Goal: Information Seeking & Learning: Check status

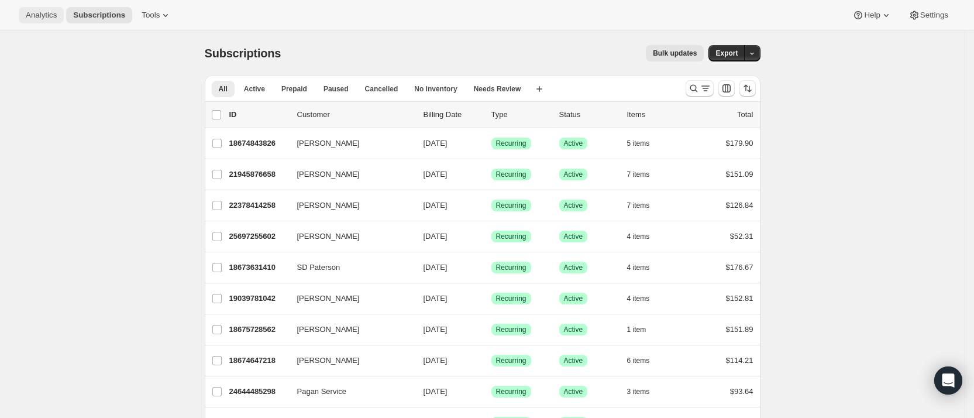
click at [37, 11] on span "Analytics" at bounding box center [41, 15] width 31 height 9
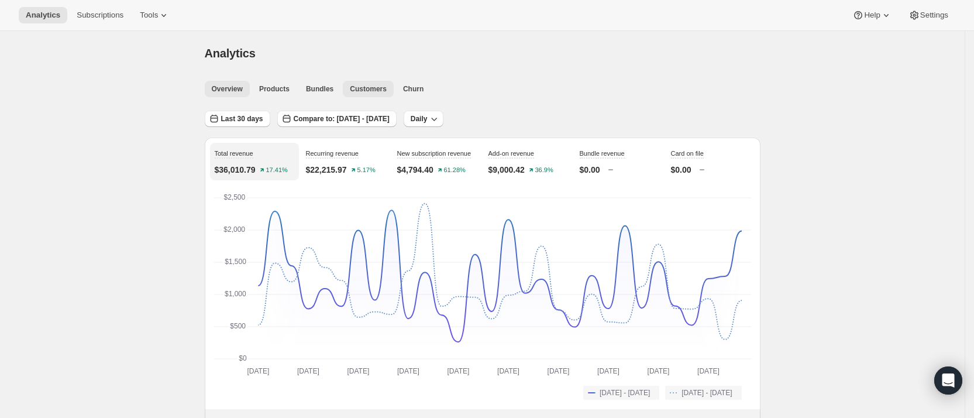
click at [366, 86] on span "Customers" at bounding box center [368, 88] width 37 height 9
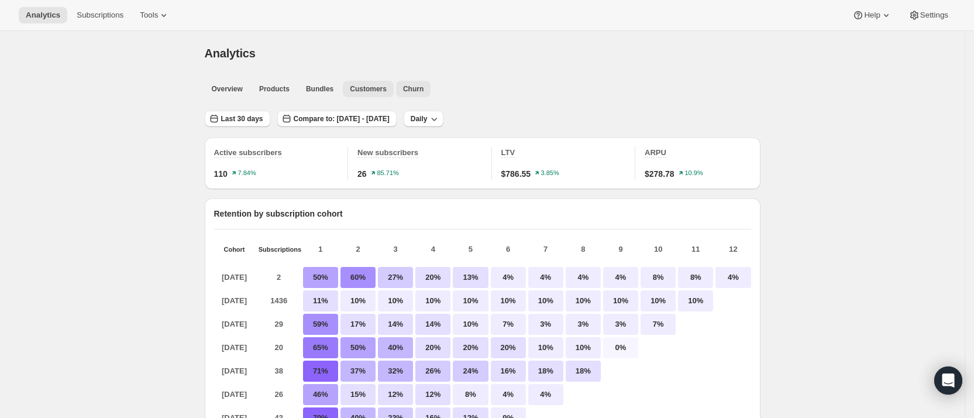
click at [403, 93] on span "Churn" at bounding box center [413, 88] width 20 height 9
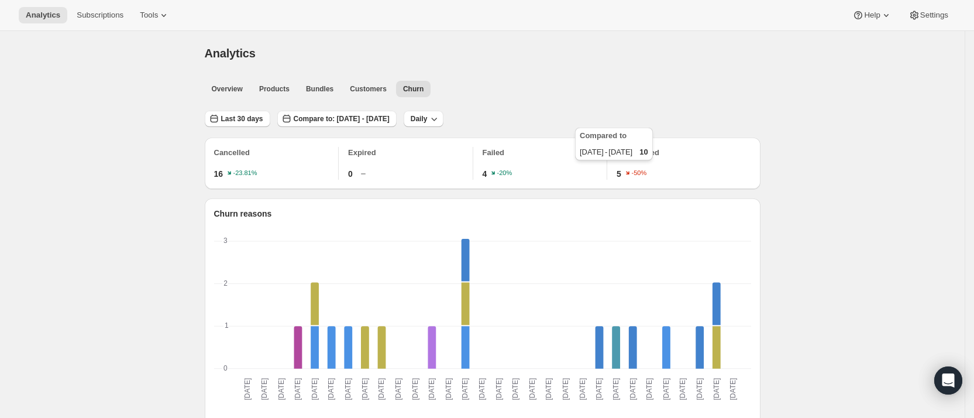
click at [633, 170] on text "-50%" at bounding box center [638, 173] width 15 height 7
